Goal: Task Accomplishment & Management: Use online tool/utility

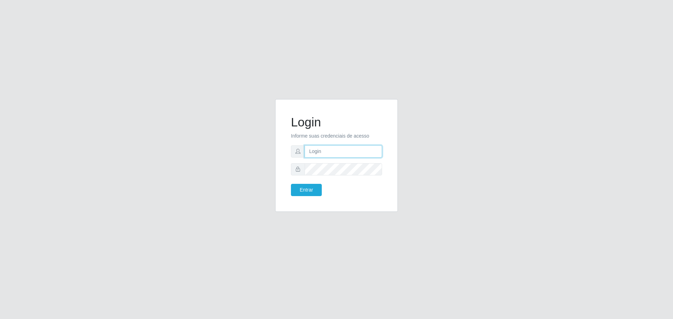
type input "[EMAIL_ADDRESS][DOMAIN_NAME]"
click at [275, 187] on div "Login Informe suas credenciais de acesso [EMAIL_ADDRESS][DOMAIN_NAME] Entrar" at bounding box center [336, 155] width 123 height 113
click at [306, 193] on button "Entrar" at bounding box center [306, 190] width 31 height 12
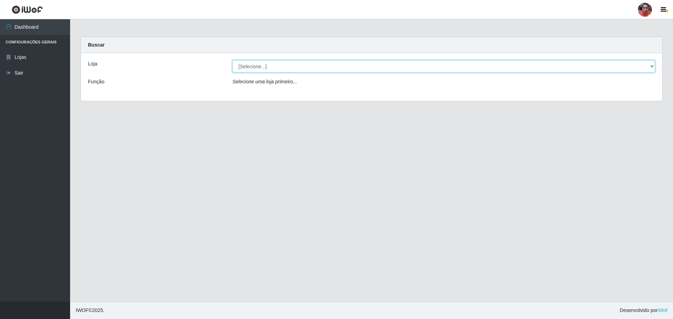
click at [653, 63] on select "[Selecione...] Mar Vermelho - Loja 05" at bounding box center [443, 66] width 423 height 12
select select "252"
click at [232, 60] on select "[Selecione...] Mar Vermelho - Loja 05" at bounding box center [443, 66] width 423 height 12
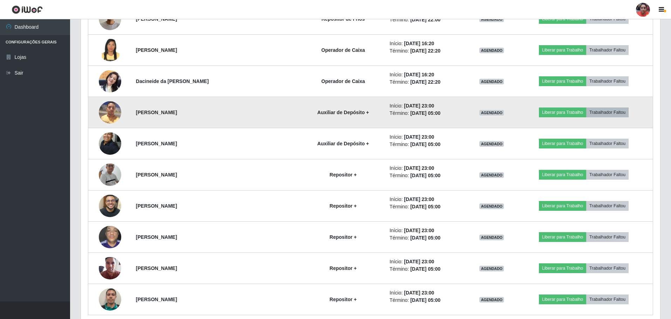
scroll to position [1012, 0]
